Goal: Task Accomplishment & Management: Use online tool/utility

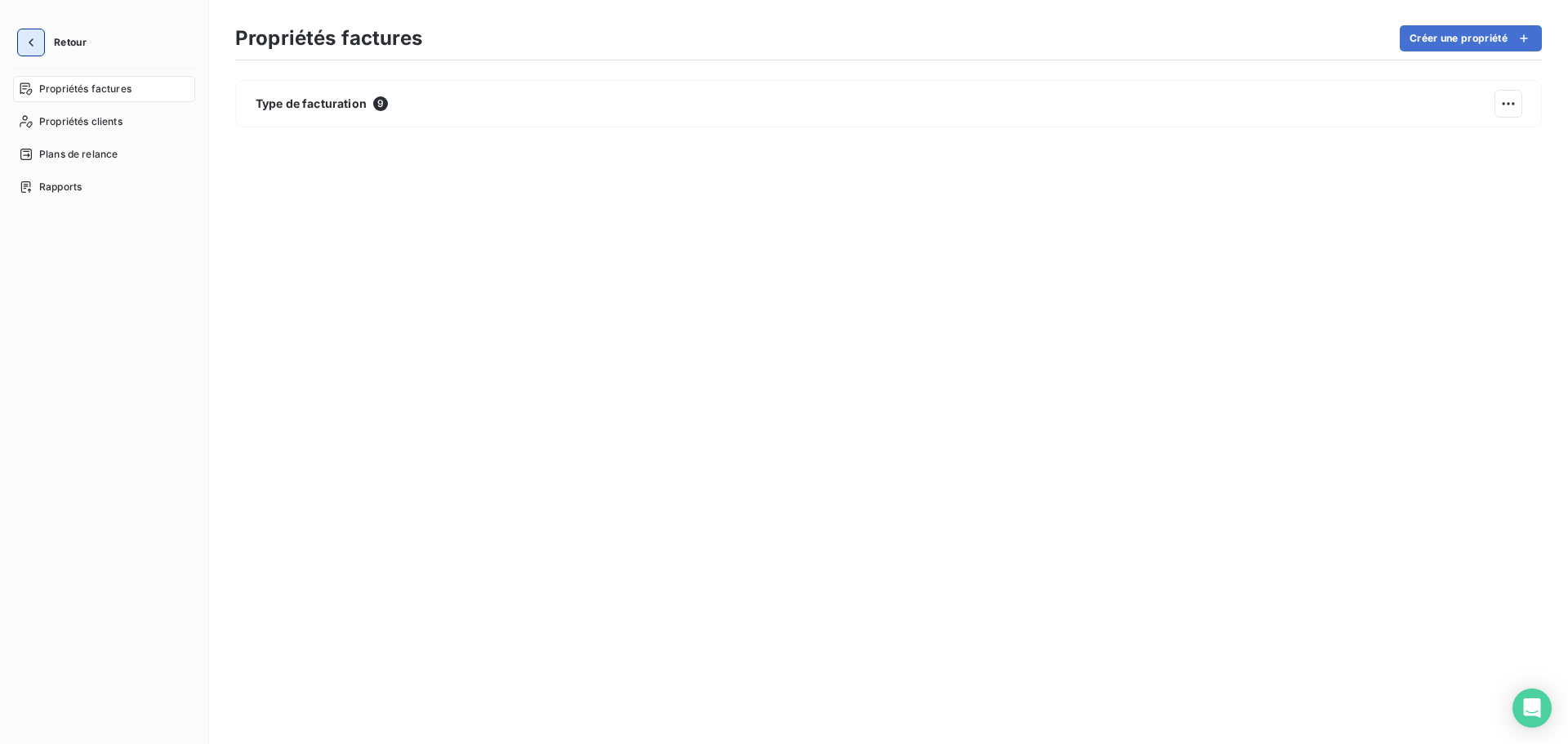
click at [35, 34] on icon "button" at bounding box center [31, 42] width 16 height 16
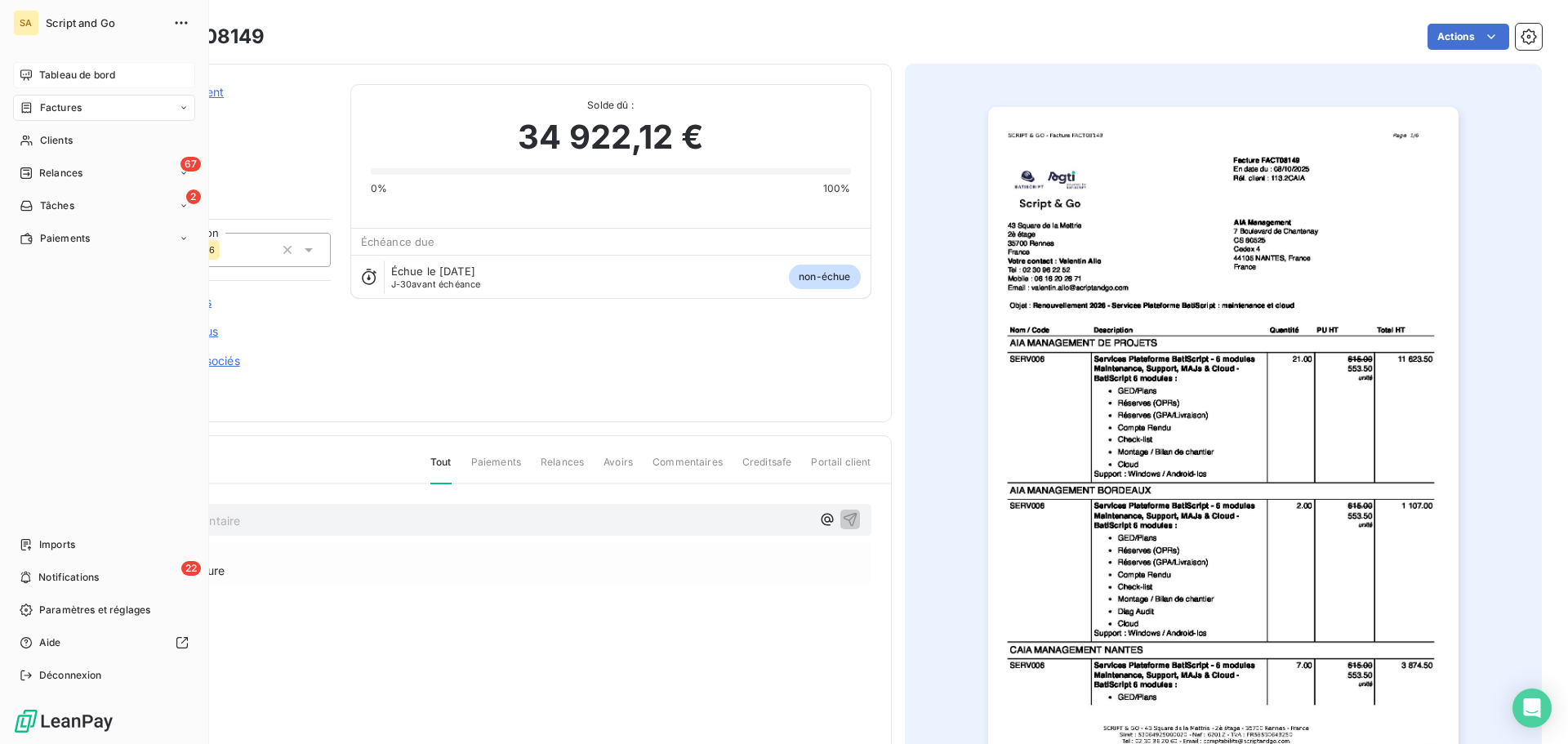
click at [102, 67] on div "Tableau de bord" at bounding box center [103, 75] width 182 height 26
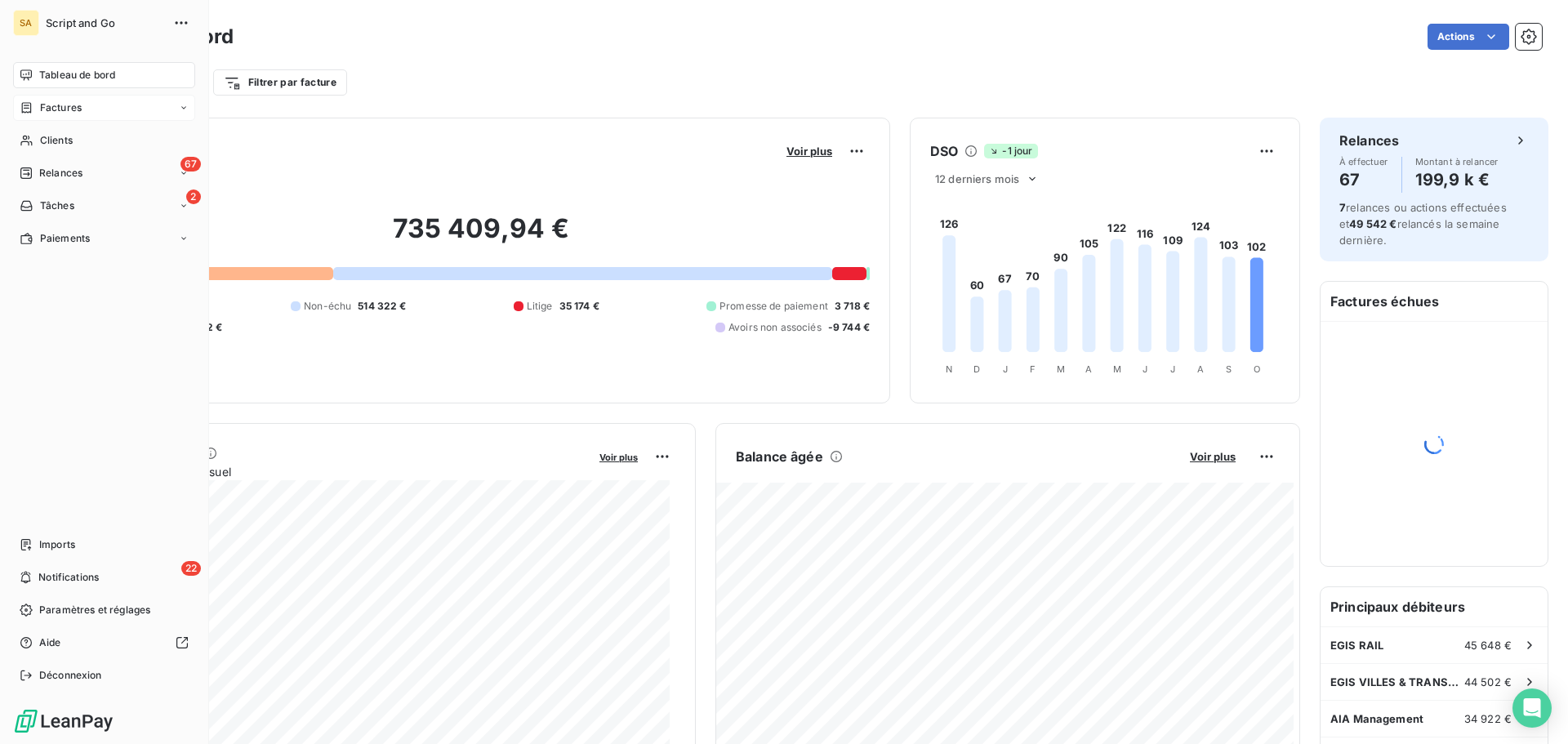
click at [95, 104] on div "Factures" at bounding box center [103, 108] width 182 height 26
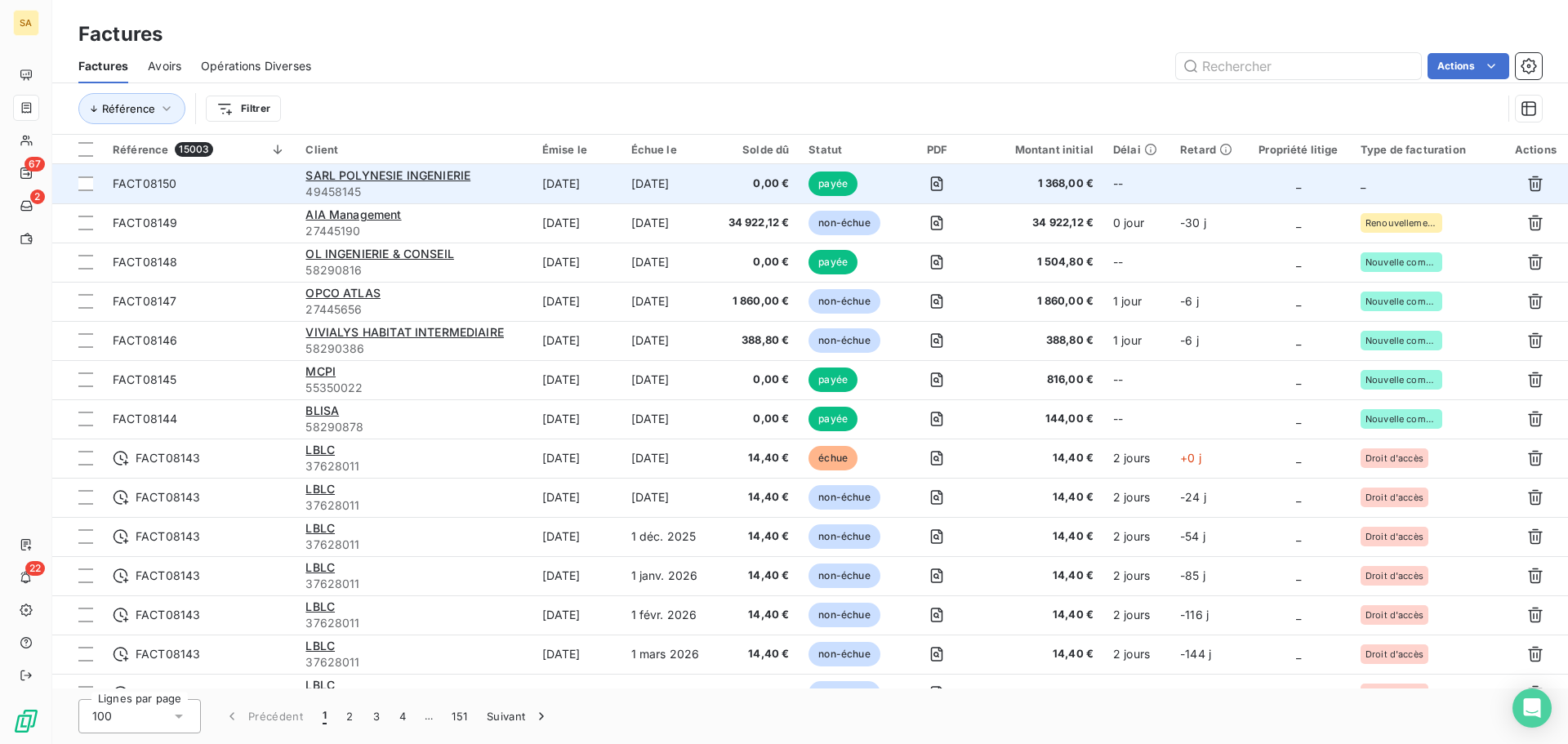
click at [1398, 181] on td "_" at bounding box center [1426, 184] width 152 height 40
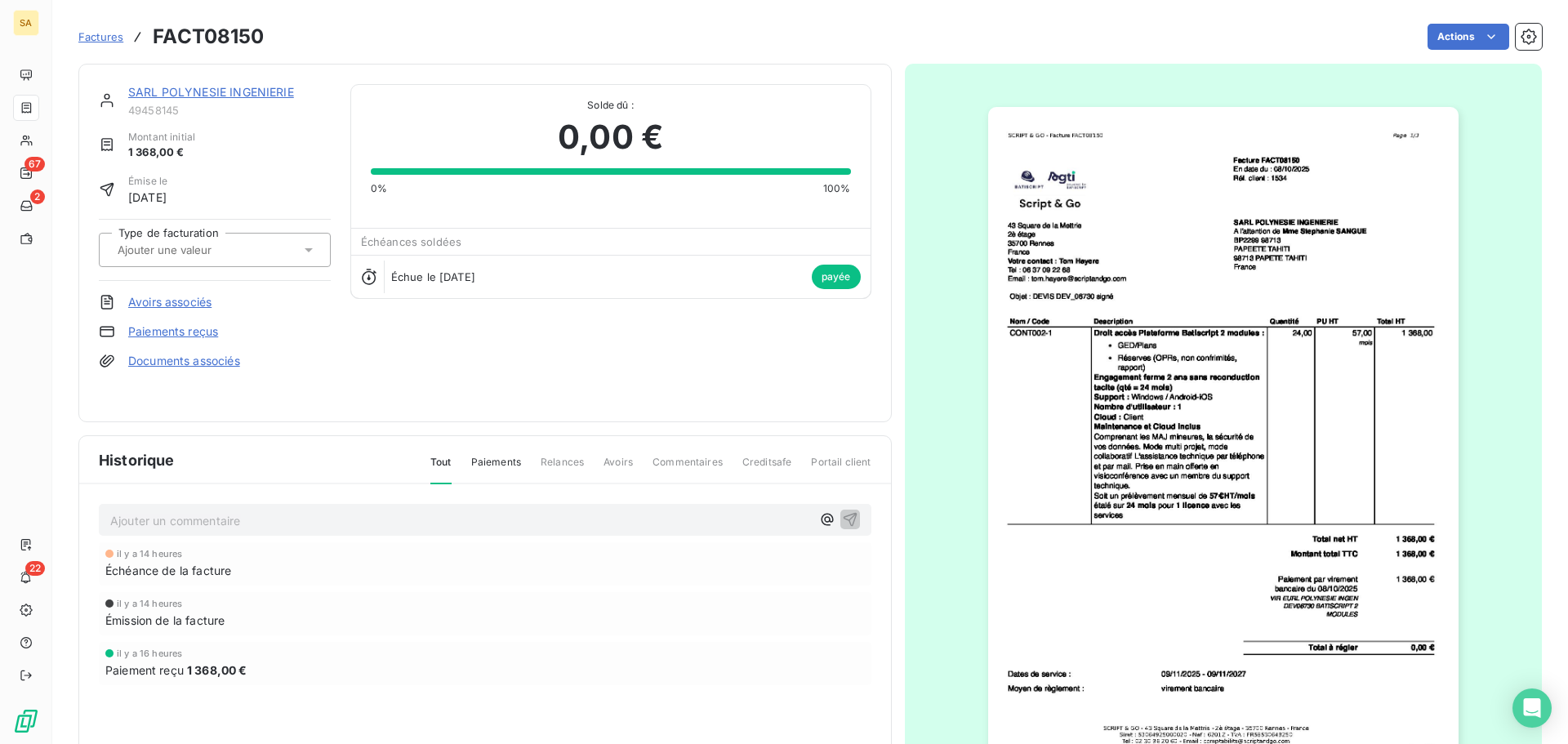
click at [226, 244] on input "text" at bounding box center [198, 250] width 164 height 15
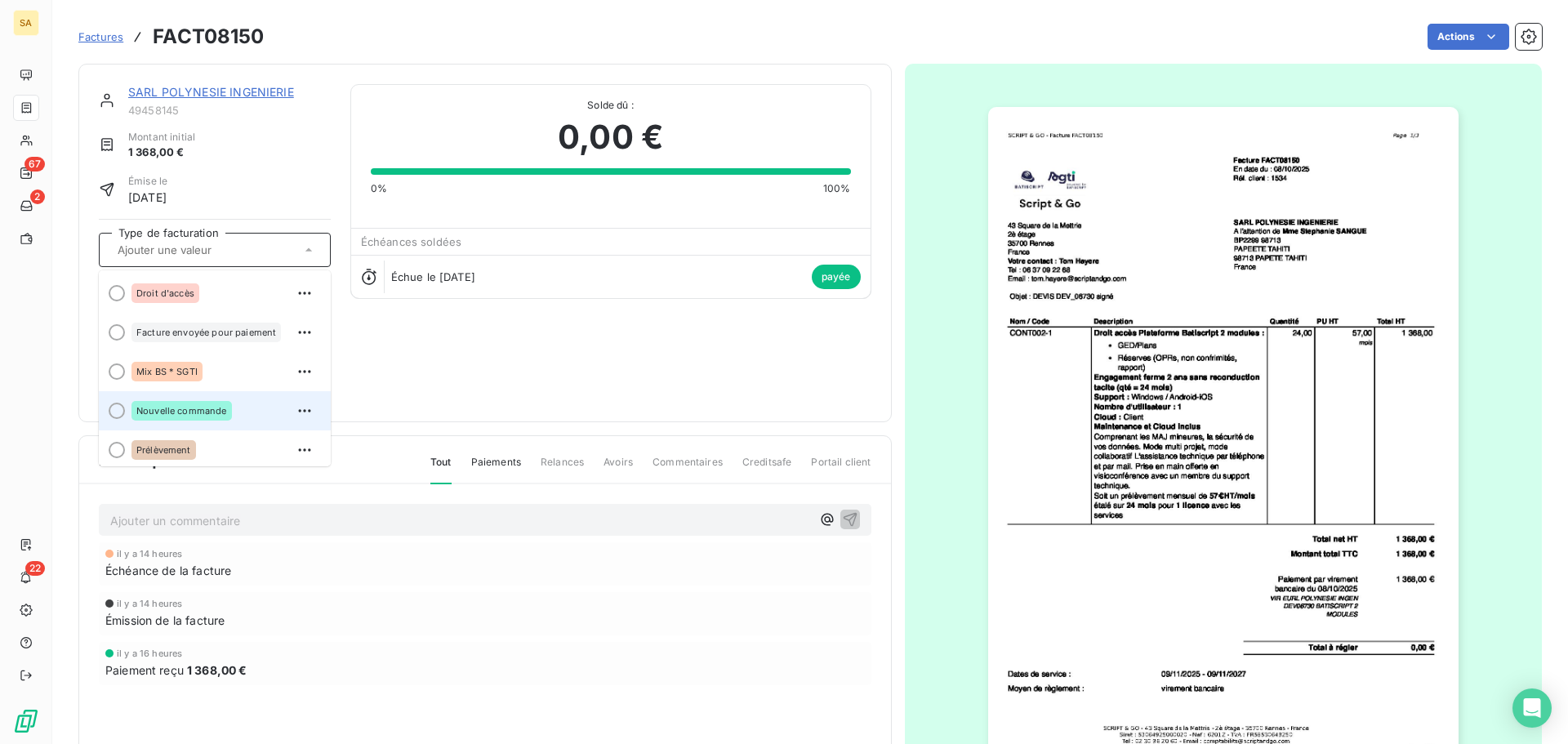
click at [201, 408] on span "Nouvelle commande" at bounding box center [181, 410] width 90 height 9
